Goal: Task Accomplishment & Management: Manage account settings

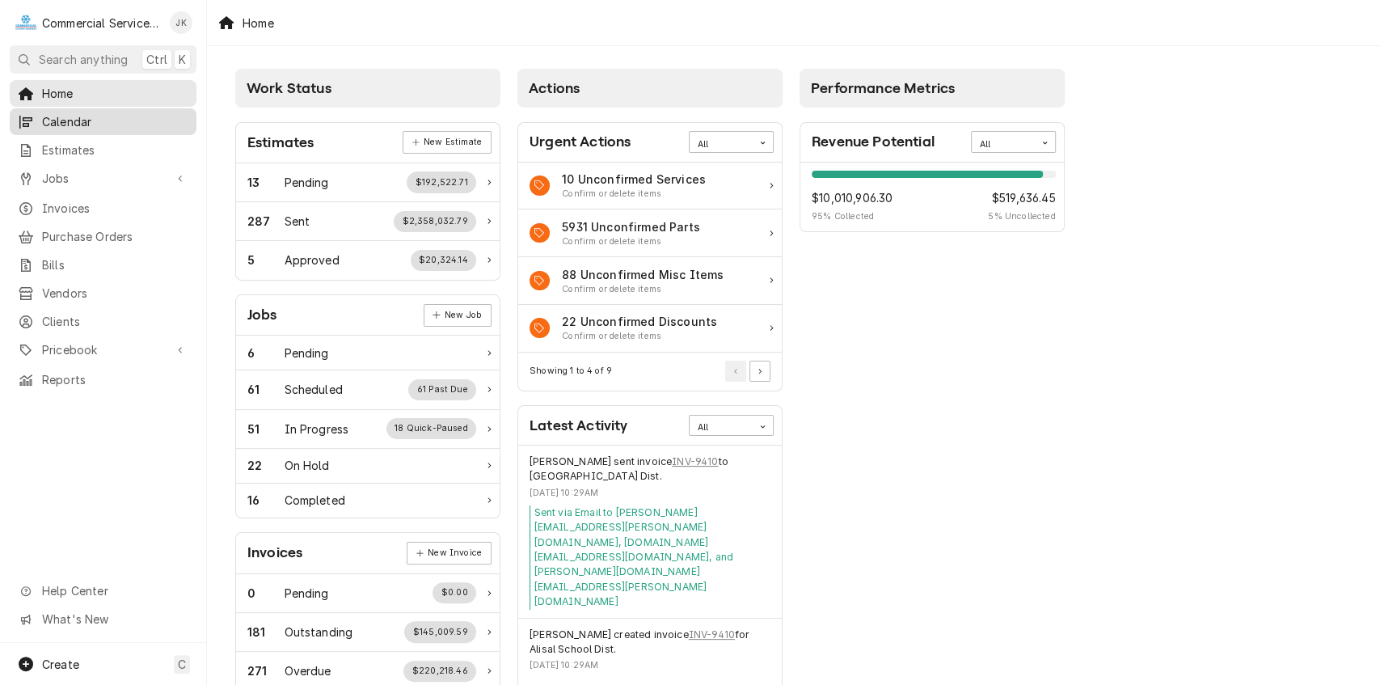
click at [106, 116] on span "Calendar" at bounding box center [115, 121] width 146 height 17
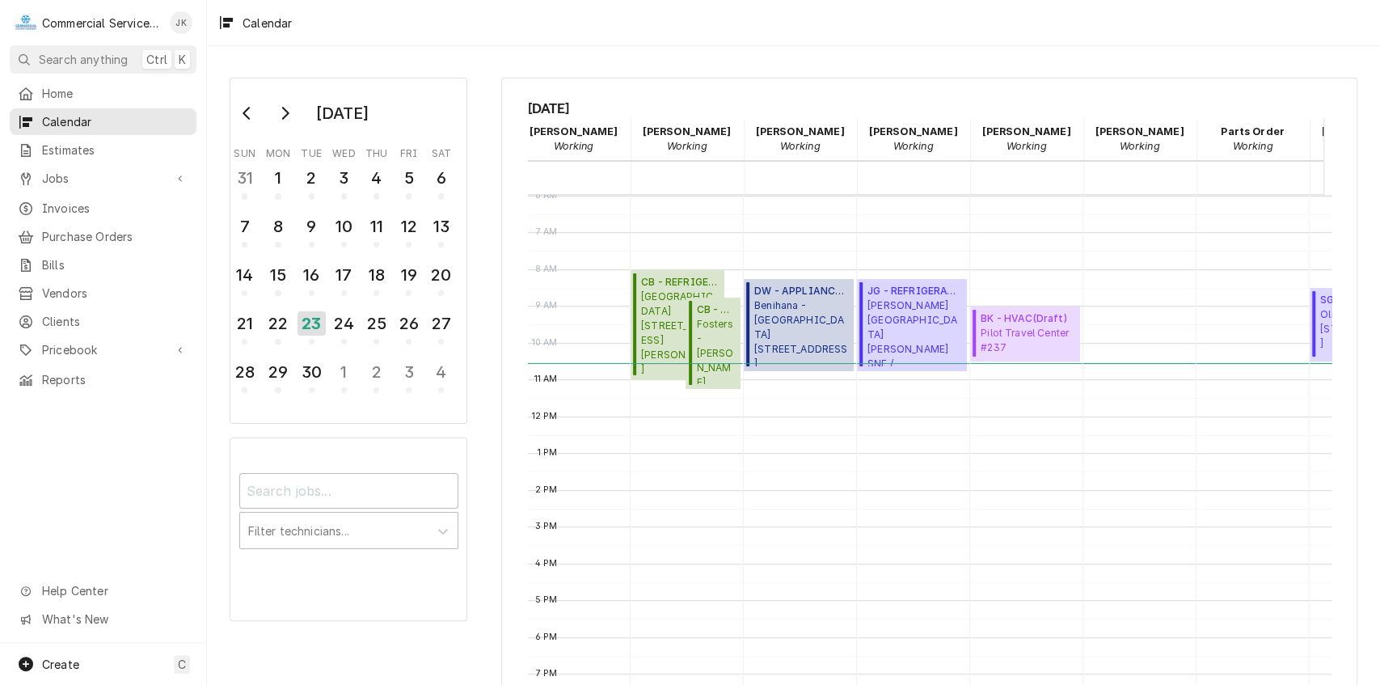
scroll to position [0, 488]
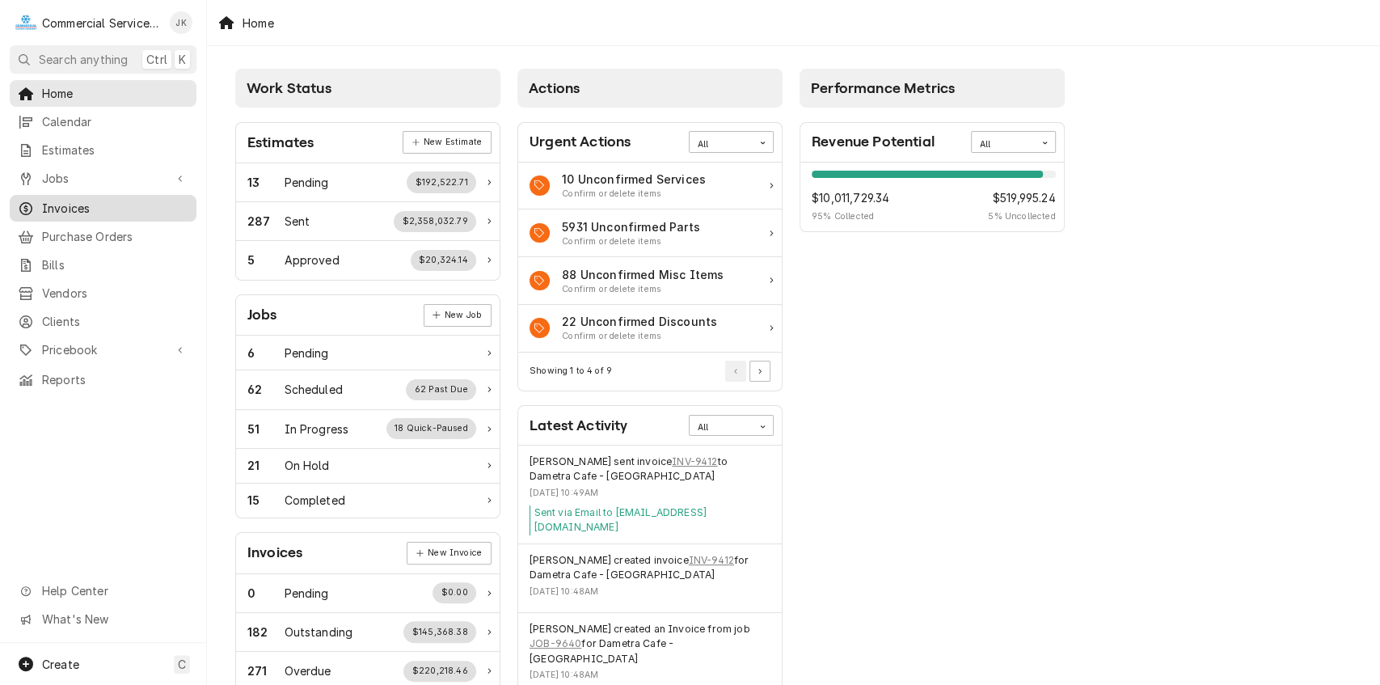
click at [101, 200] on span "Invoices" at bounding box center [115, 208] width 146 height 17
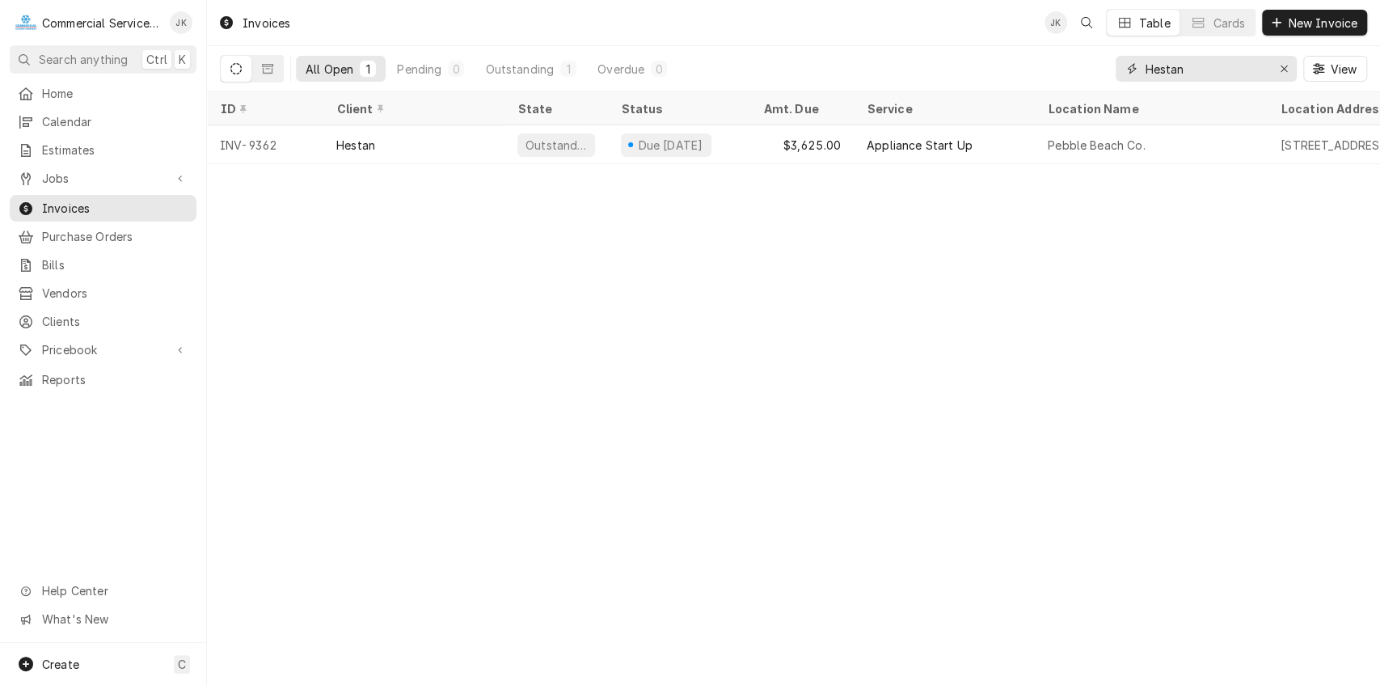
click at [1187, 70] on input "Hestan" at bounding box center [1205, 69] width 121 height 26
type input "H"
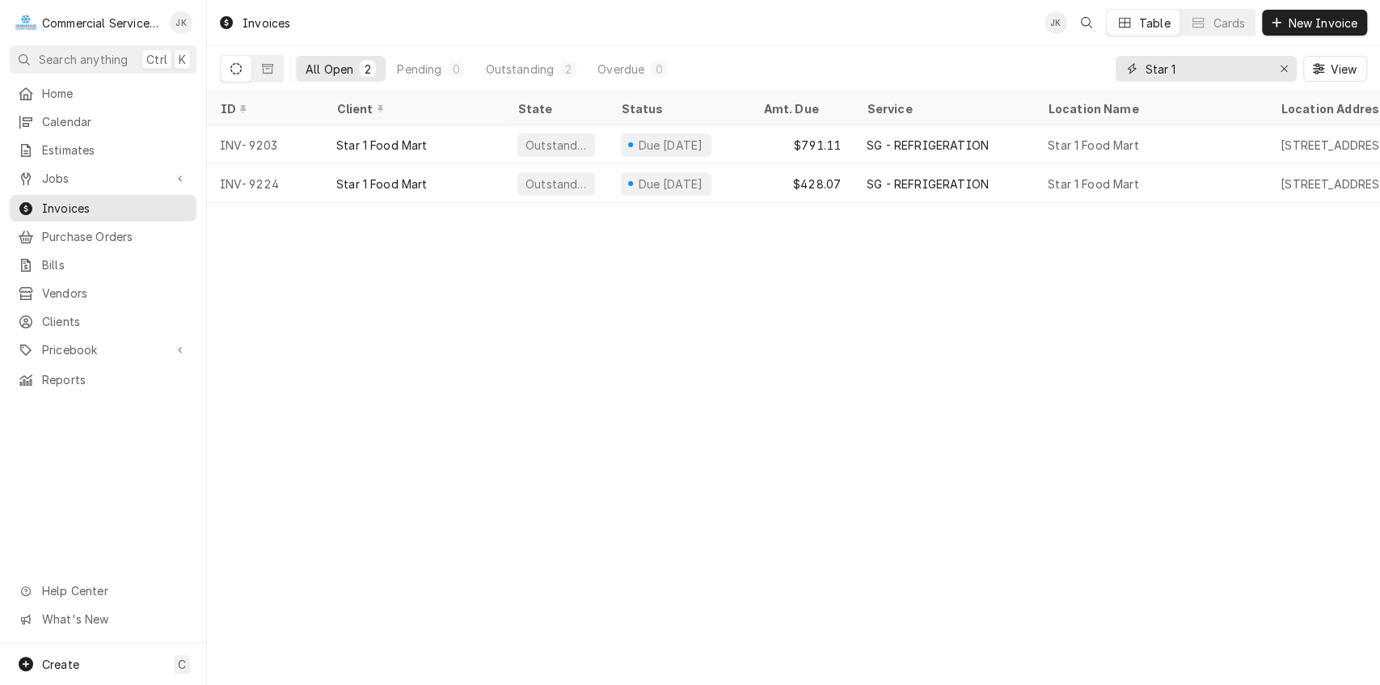
type input "Star 1"
click at [264, 73] on icon "Dynamic Content Wrapper" at bounding box center [267, 69] width 11 height 10
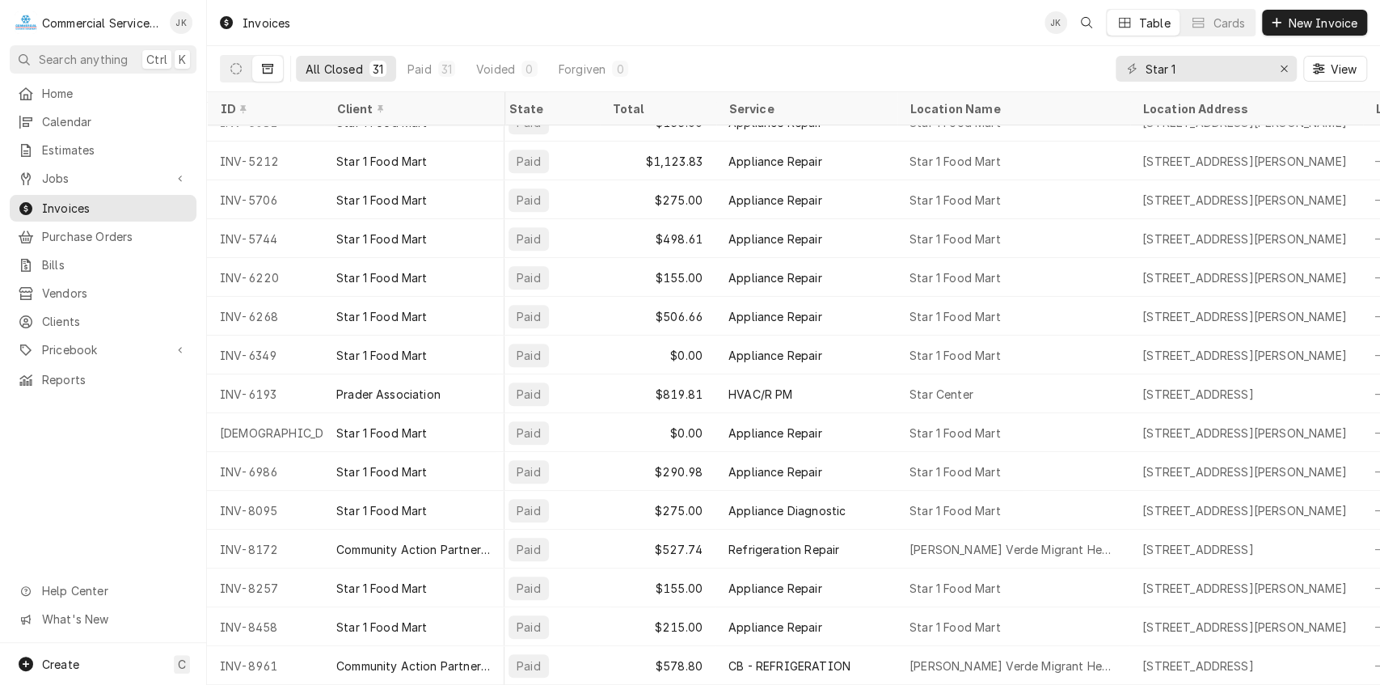
scroll to position [648, 0]
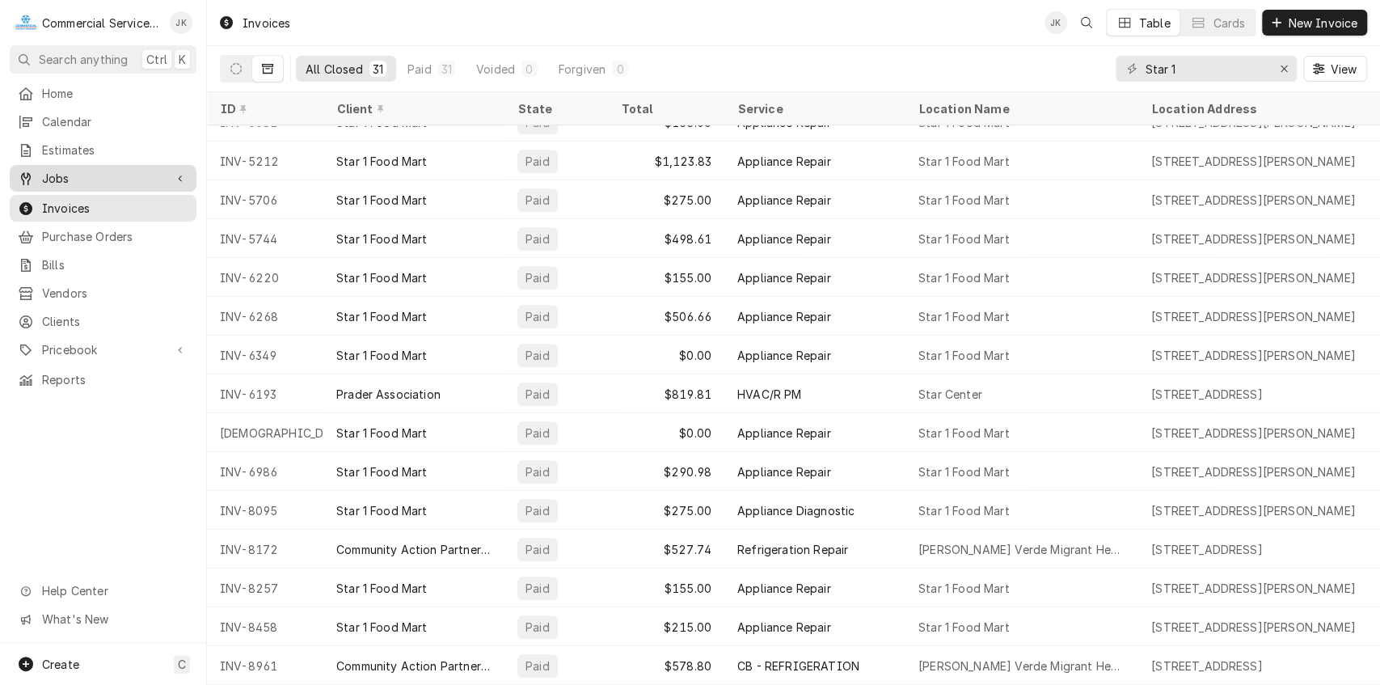
click at [76, 177] on span "Jobs" at bounding box center [103, 178] width 122 height 17
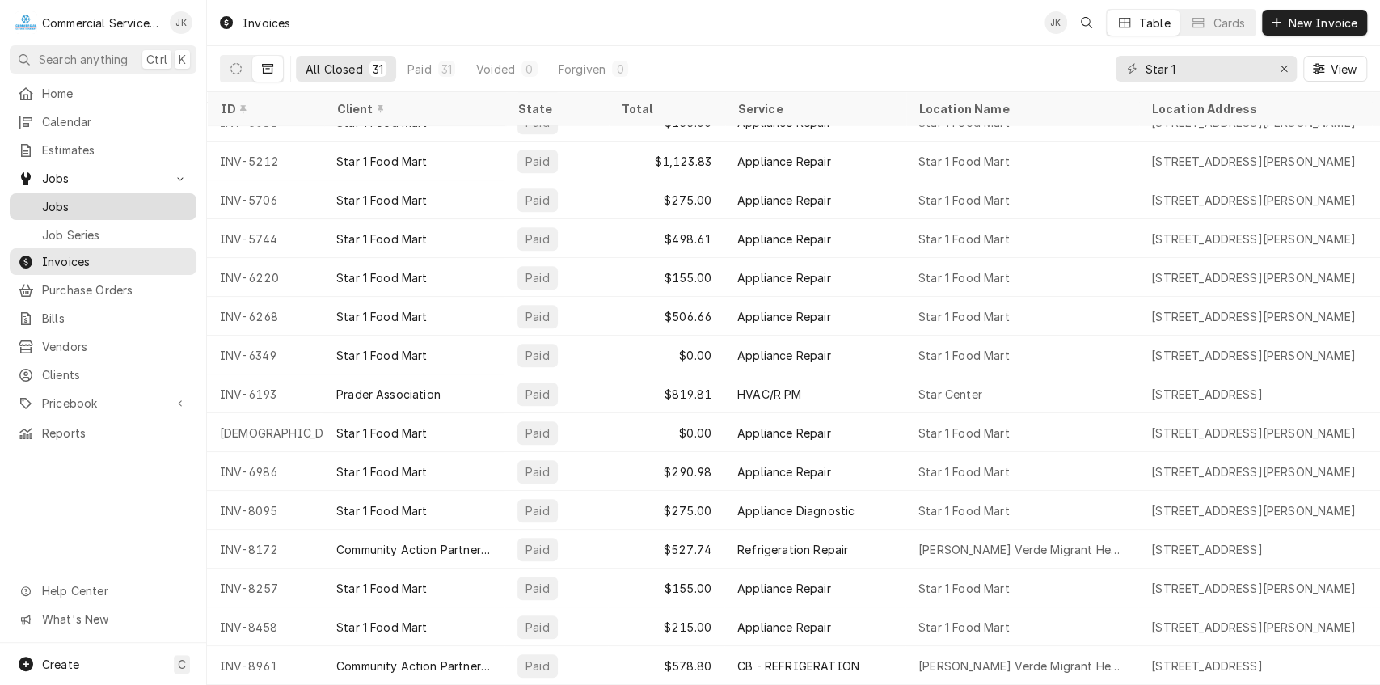
click at [68, 198] on span "Jobs" at bounding box center [115, 206] width 146 height 17
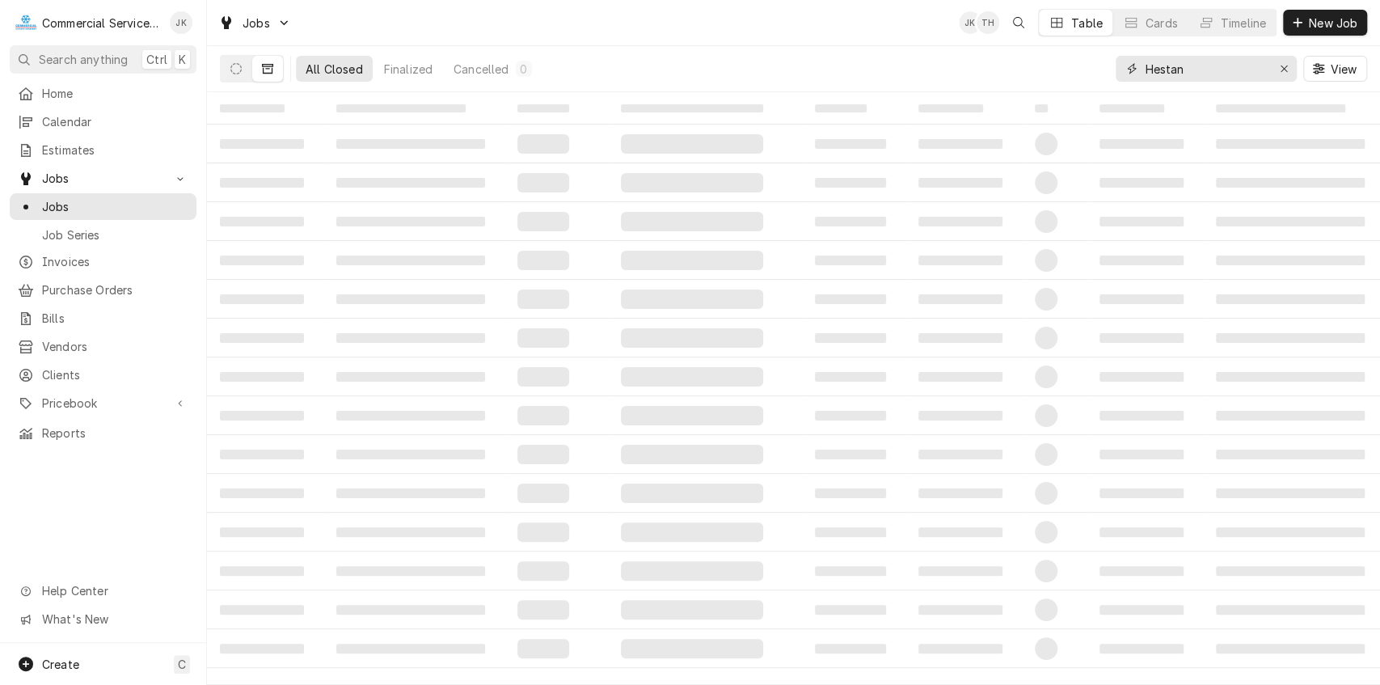
click at [1226, 61] on input "Hestan" at bounding box center [1205, 69] width 121 height 26
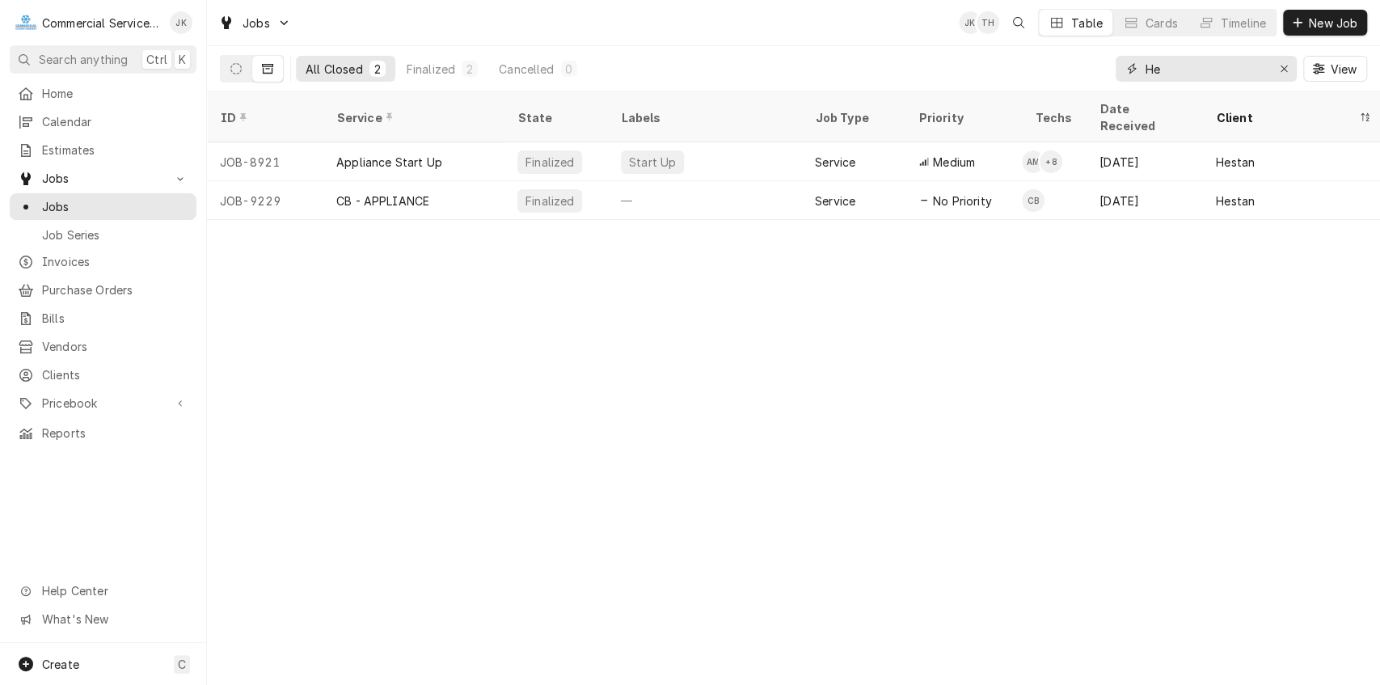
type input "H"
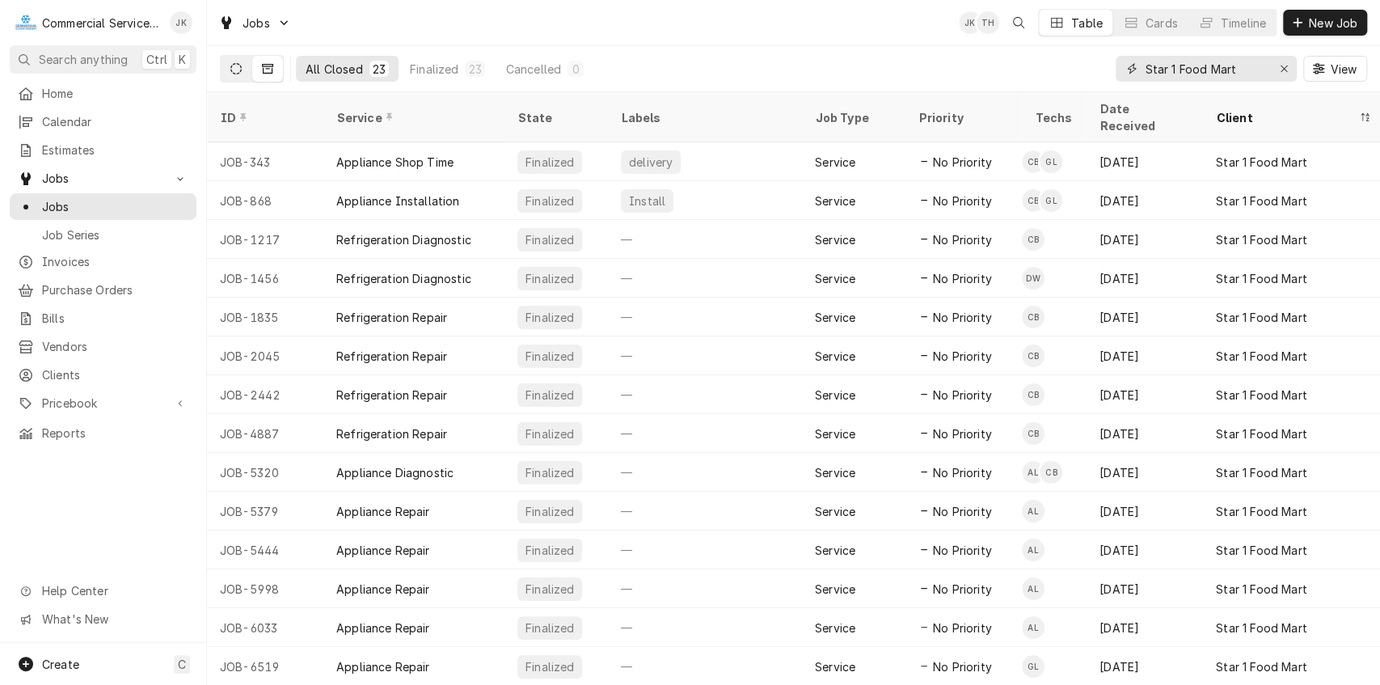
type input "Star 1 Food Mart"
click at [234, 65] on icon "Dynamic Content Wrapper" at bounding box center [235, 68] width 11 height 11
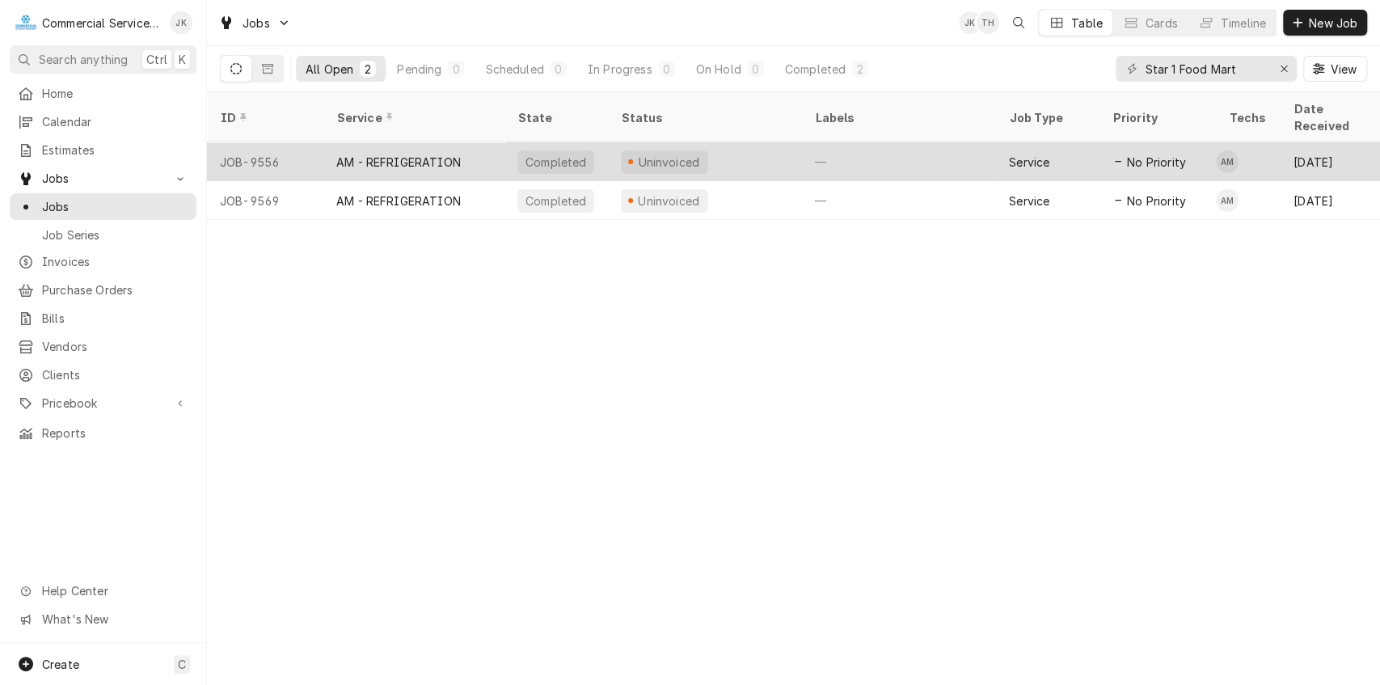
click at [691, 154] on div "Uninvoiced" at bounding box center [668, 162] width 65 height 17
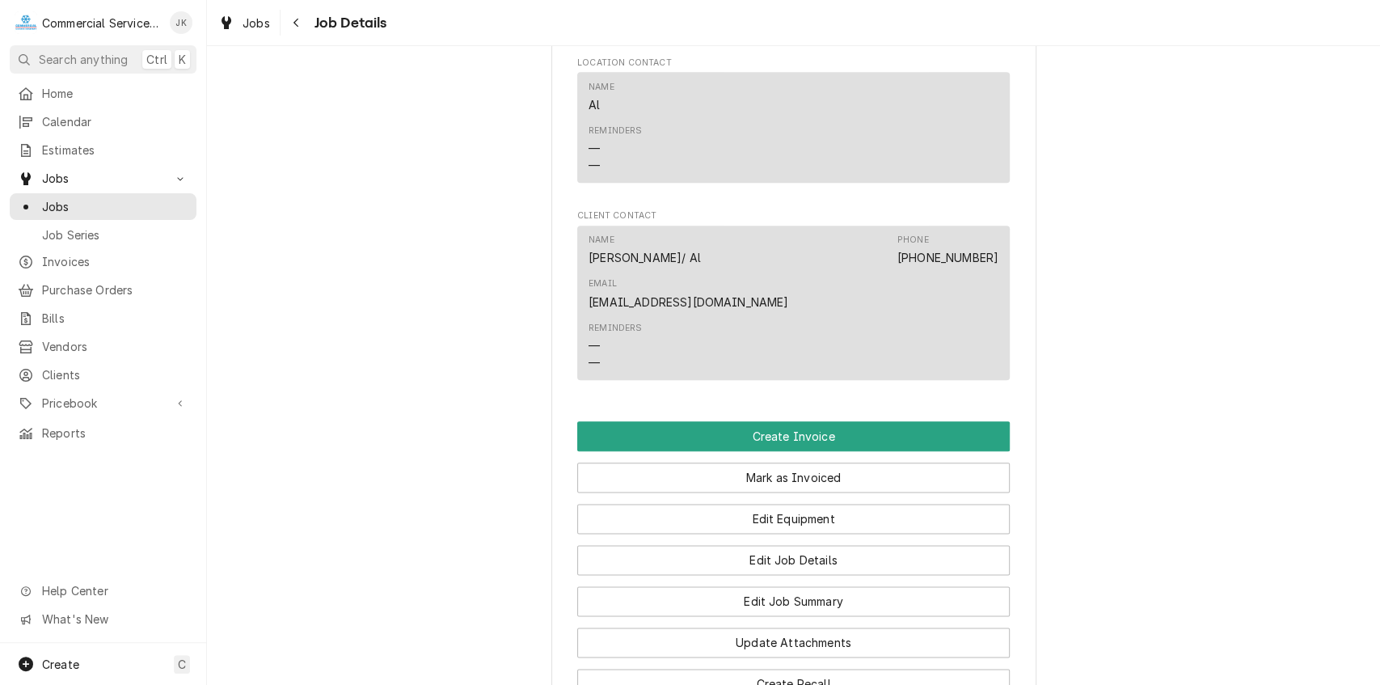
scroll to position [1323, 0]
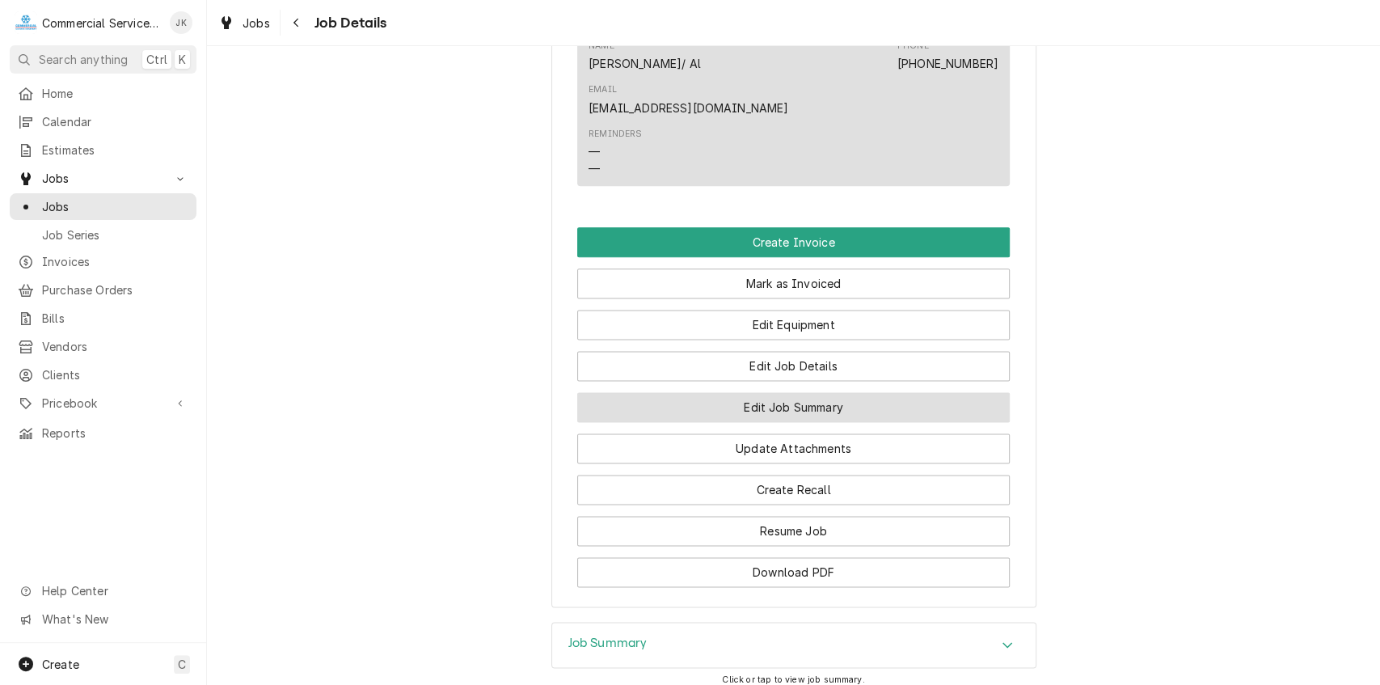
click at [781, 392] on button "Edit Job Summary" at bounding box center [793, 407] width 433 height 30
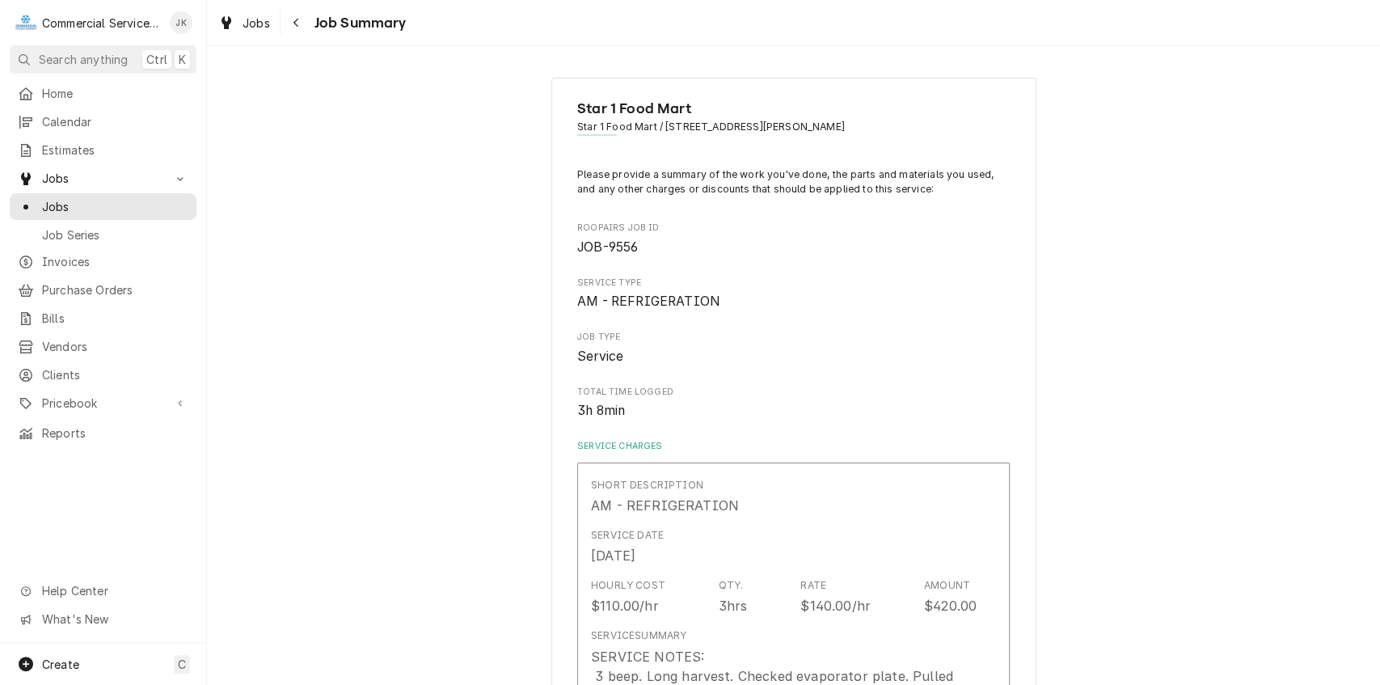
type textarea "x"
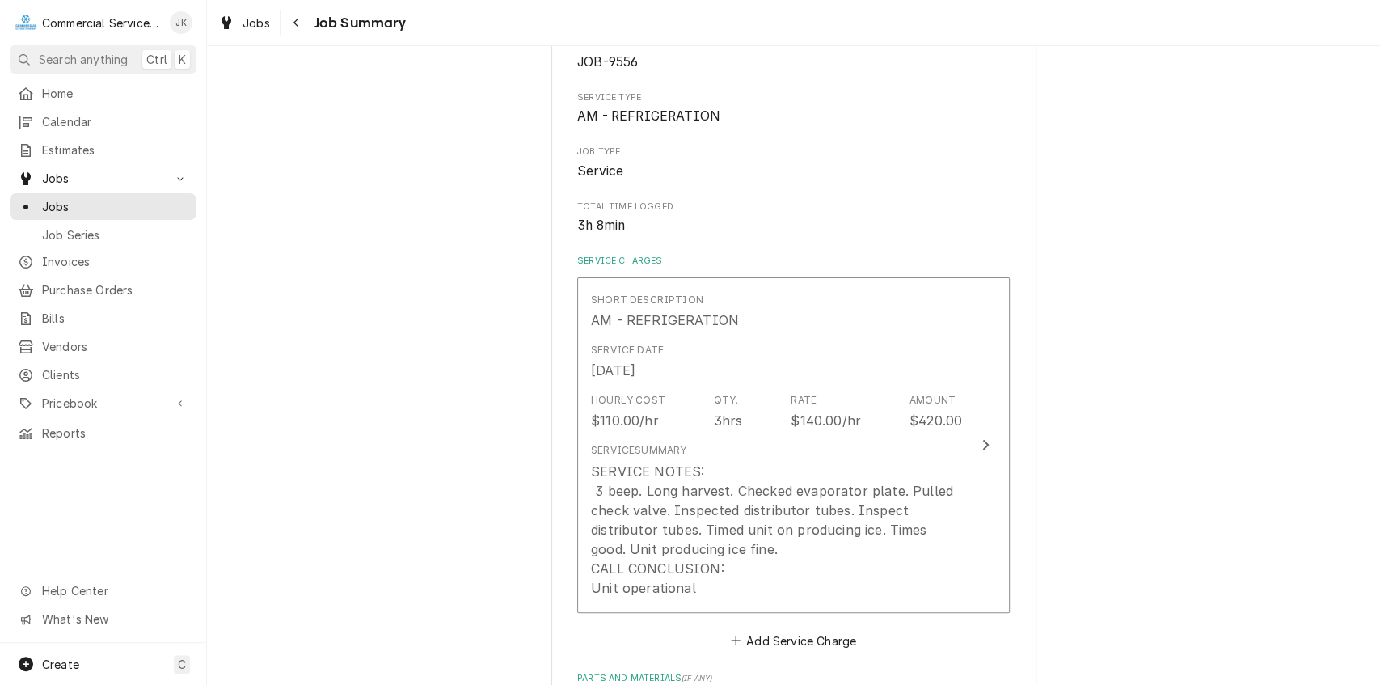
scroll to position [192, 0]
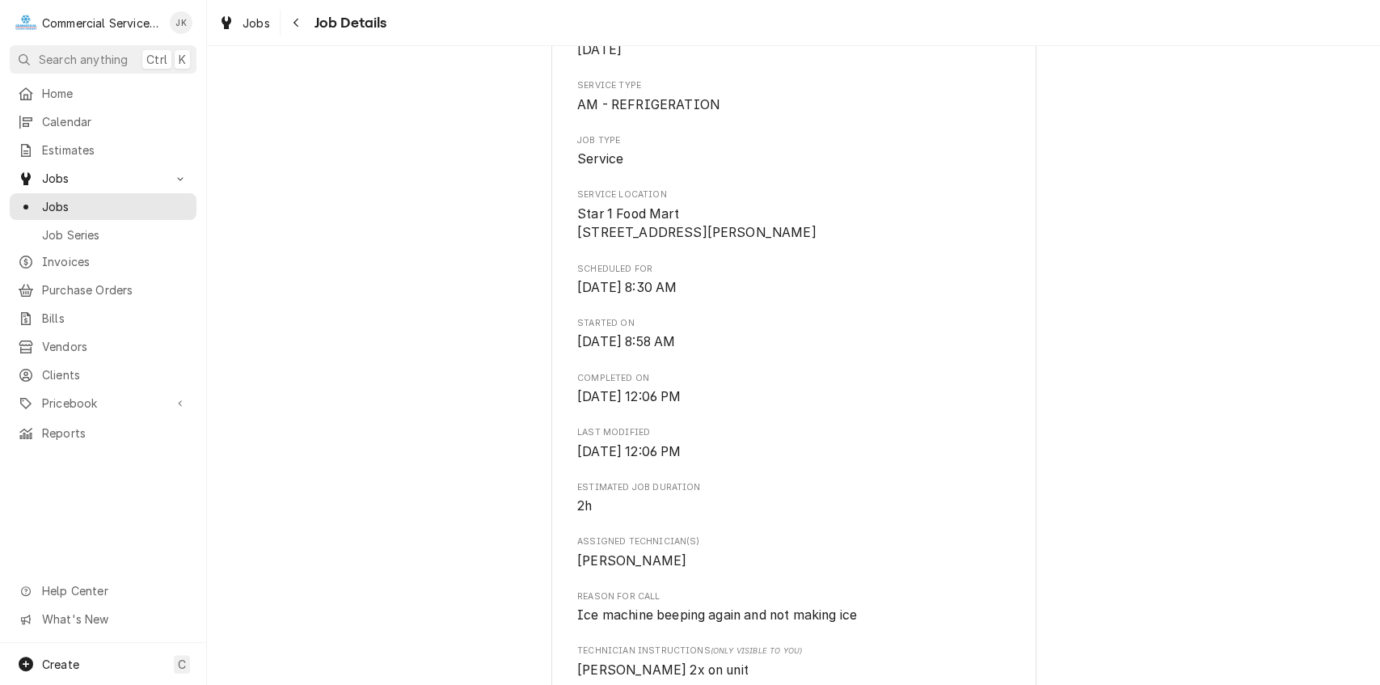
scroll to position [251, 0]
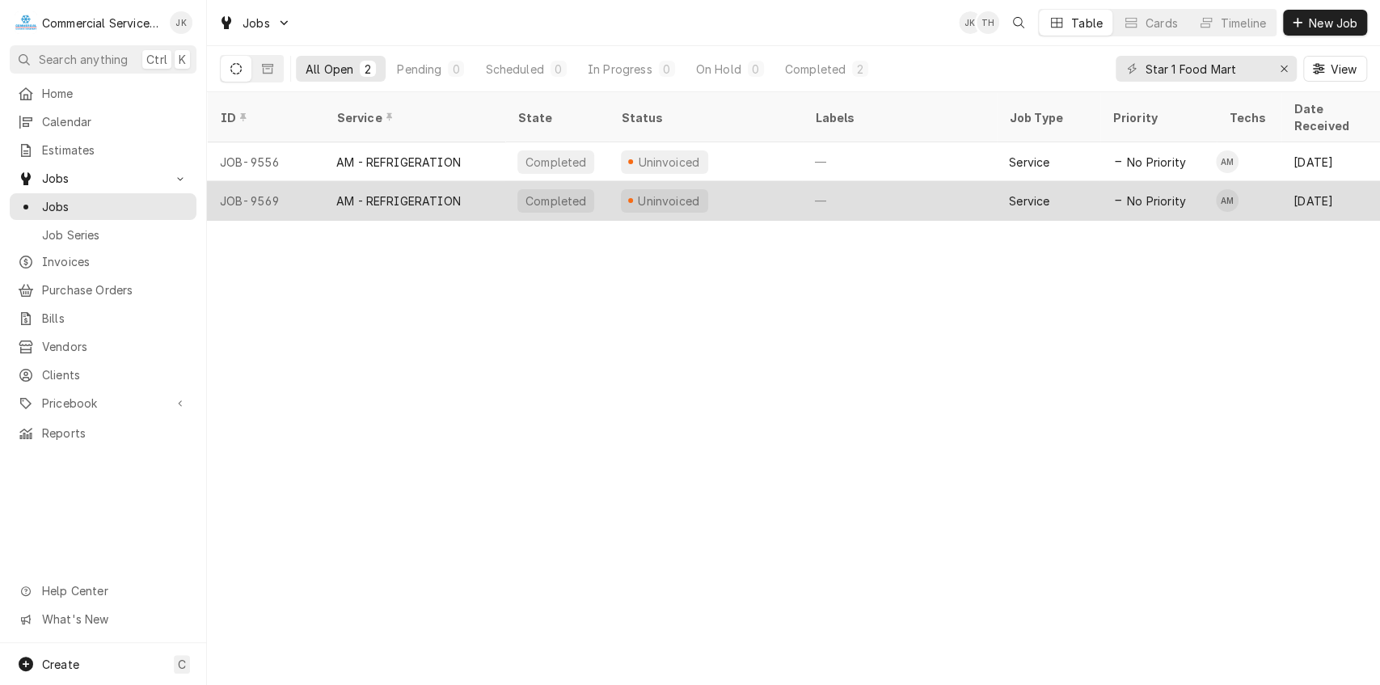
click at [657, 189] on div "Uninvoiced" at bounding box center [664, 200] width 87 height 23
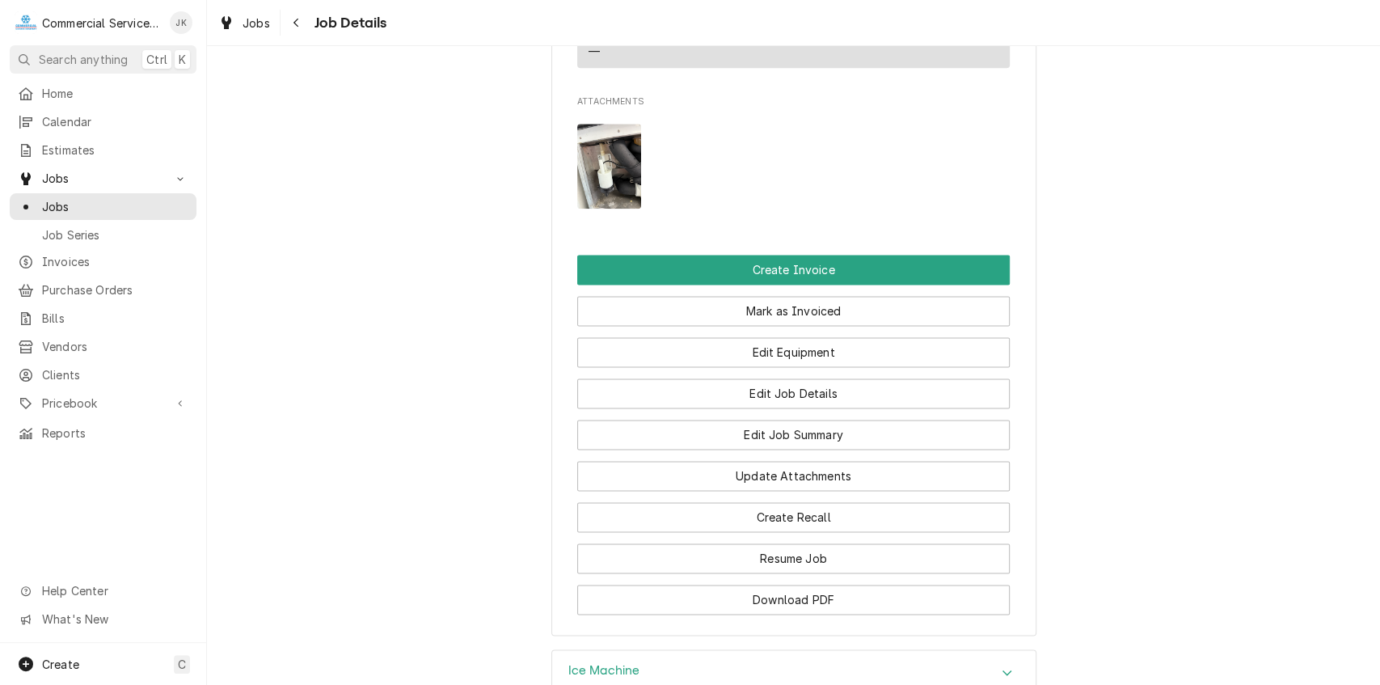
scroll to position [1391, 0]
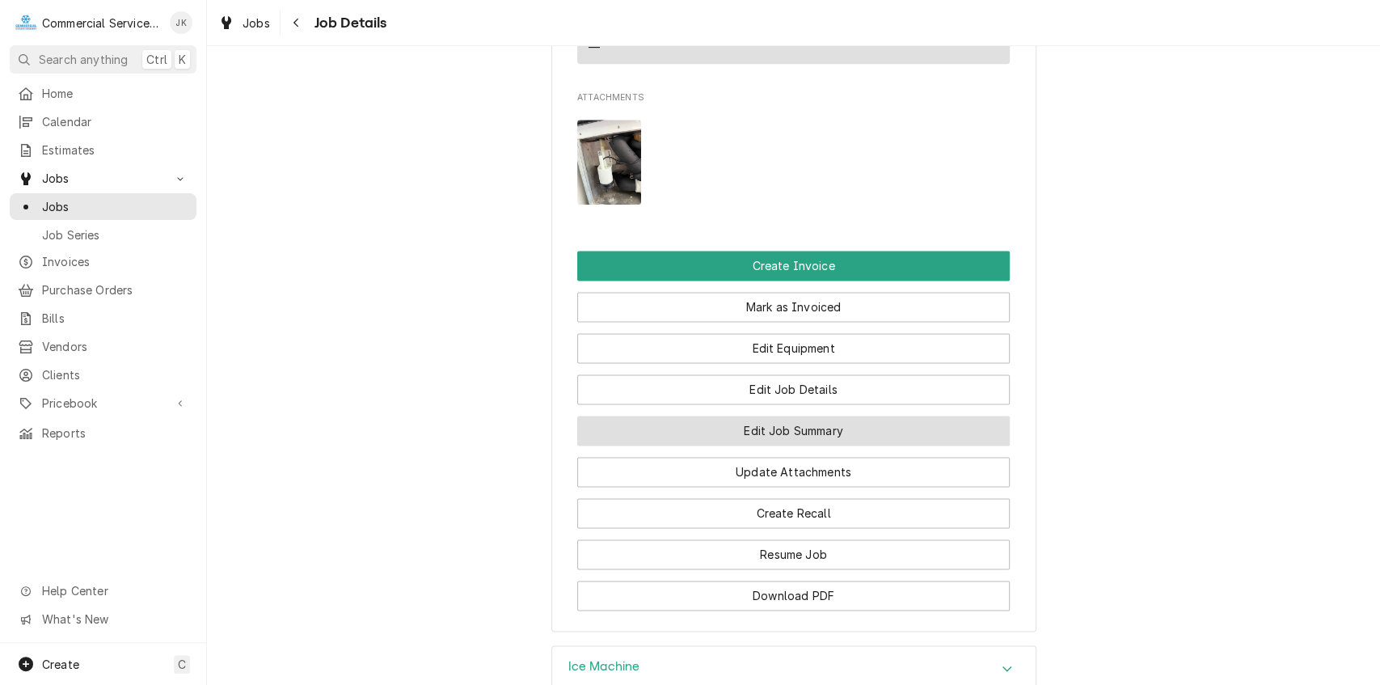
click at [749, 416] on button "Edit Job Summary" at bounding box center [793, 431] width 433 height 30
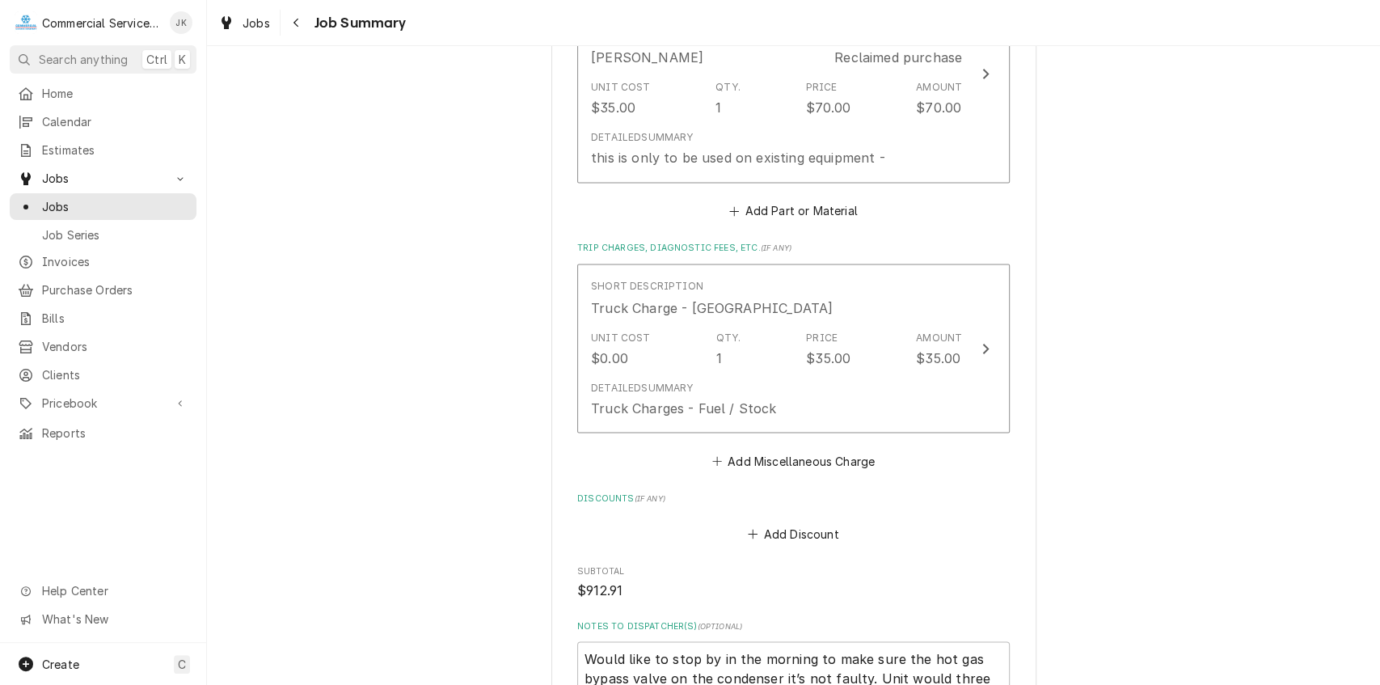
scroll to position [2117, 0]
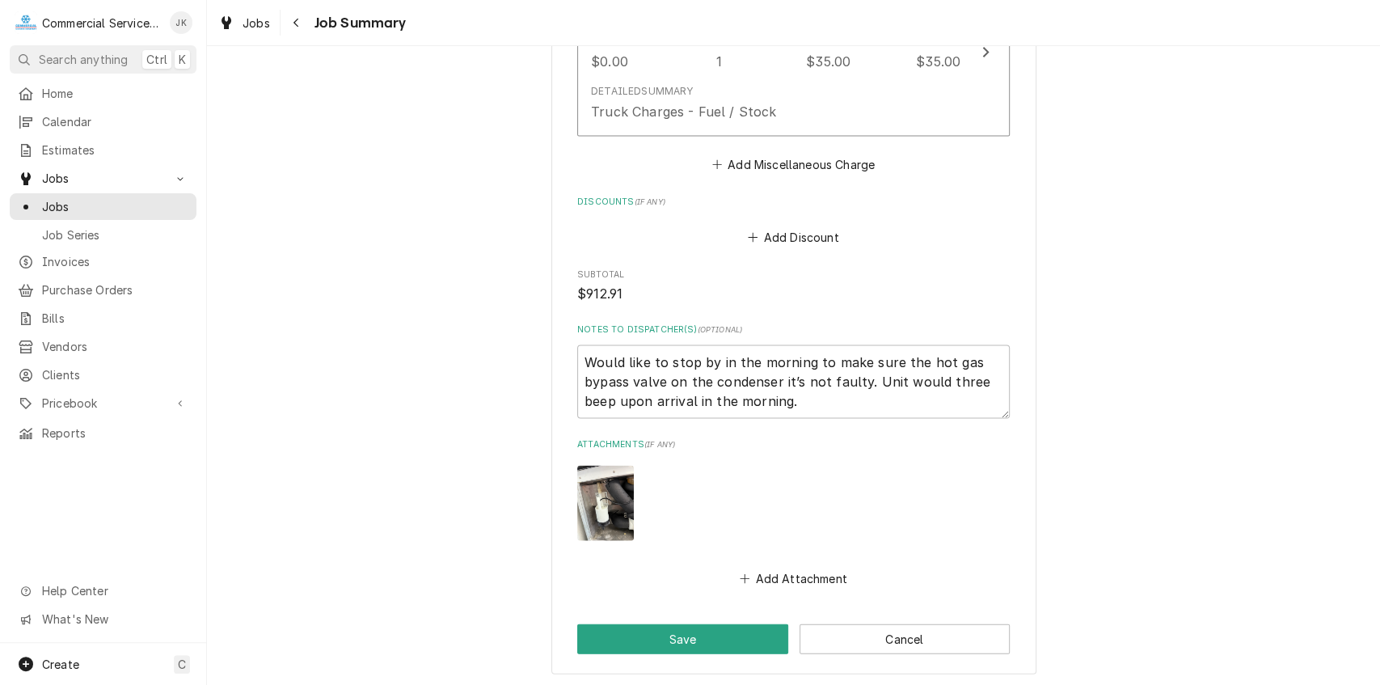
click at [600, 494] on img "Attachments" at bounding box center [605, 503] width 57 height 75
type textarea "x"
